Goal: Task Accomplishment & Management: Complete application form

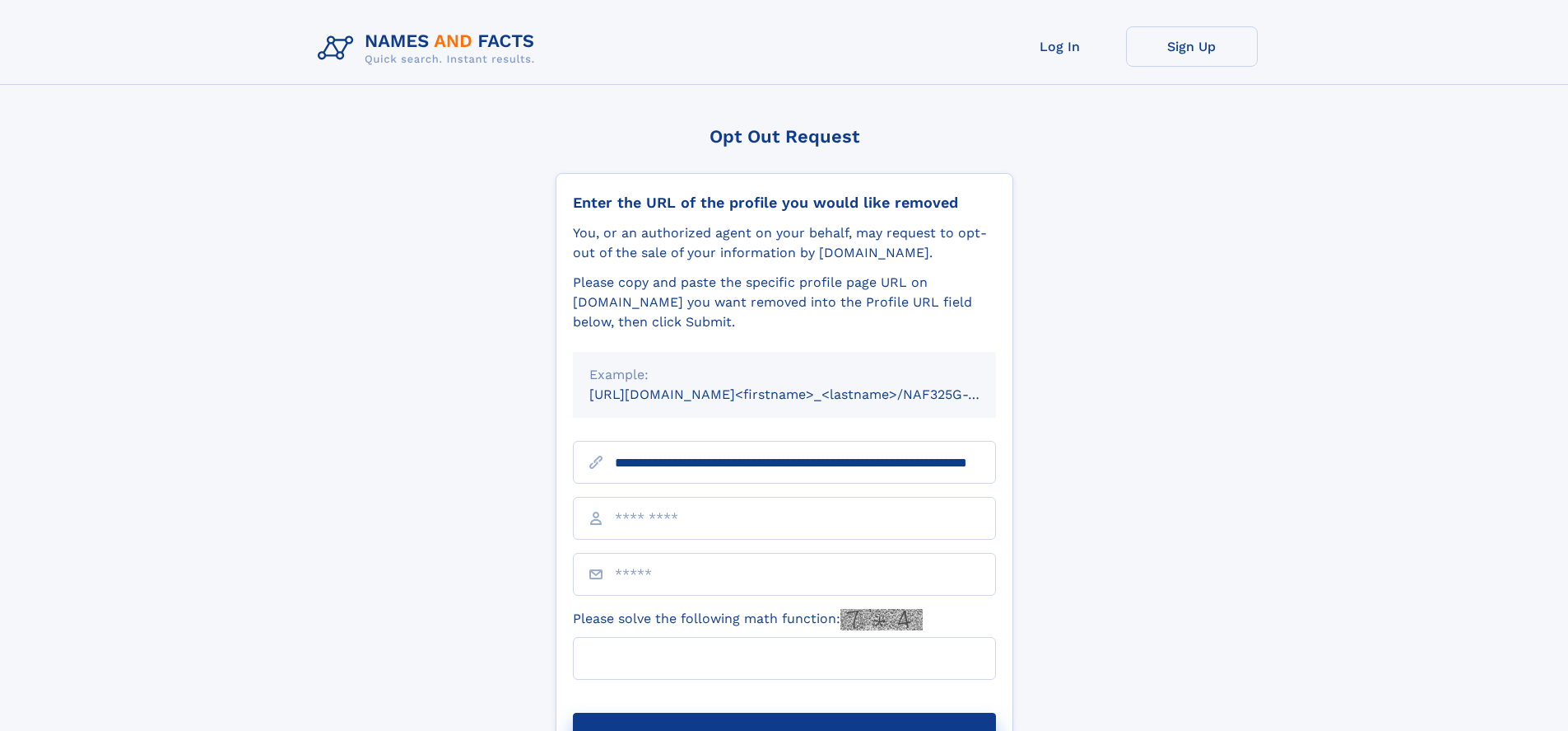
scroll to position [0, 159]
type input "**********"
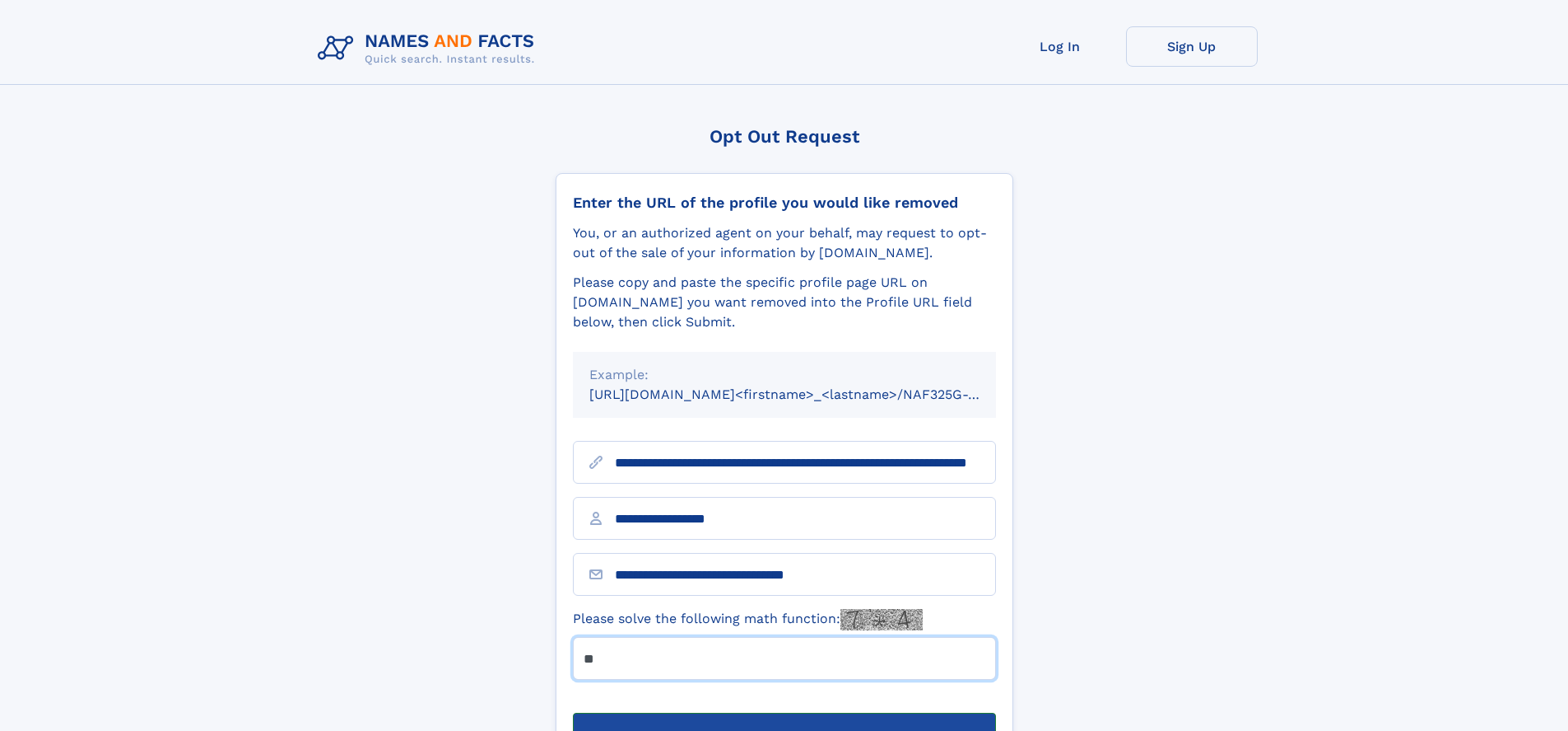
type input "**"
click at [784, 712] on button "Submit Opt Out Request" at bounding box center [784, 738] width 424 height 52
